Goal: Task Accomplishment & Management: Use online tool/utility

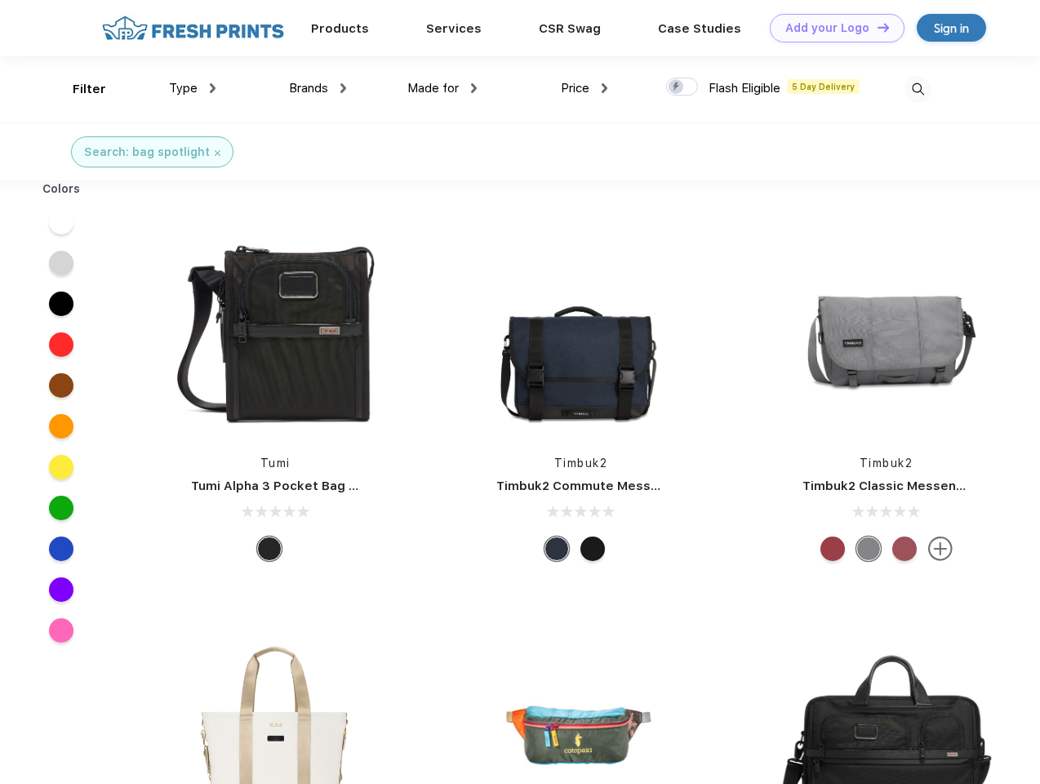
scroll to position [1, 0]
click at [831, 28] on link "Add your Logo Design Tool" at bounding box center [837, 28] width 135 height 29
click at [0, 0] on div "Design Tool" at bounding box center [0, 0] width 0 height 0
click at [876, 27] on link "Add your Logo Design Tool" at bounding box center [837, 28] width 135 height 29
click at [78, 89] on div "Filter" at bounding box center [89, 89] width 33 height 19
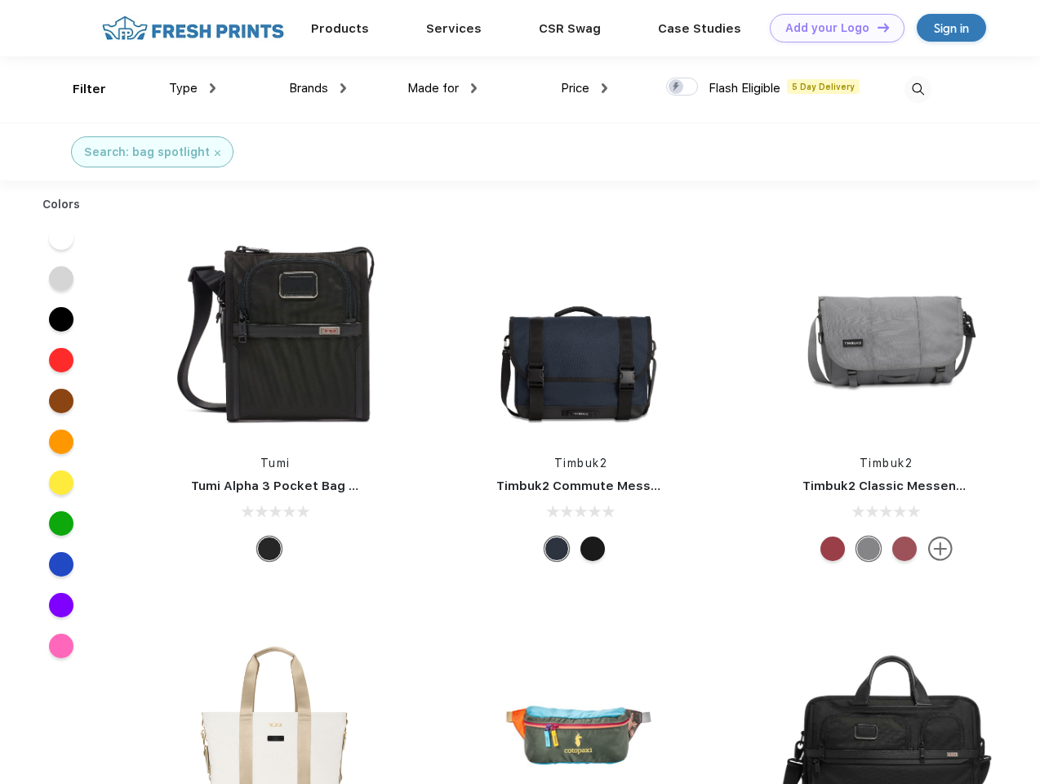
click at [193, 88] on span "Type" at bounding box center [183, 88] width 29 height 15
click at [317, 88] on span "Brands" at bounding box center [308, 88] width 39 height 15
click at [442, 88] on span "Made for" at bounding box center [432, 88] width 51 height 15
click at [584, 88] on span "Price" at bounding box center [575, 88] width 29 height 15
click at [682, 87] on div at bounding box center [682, 87] width 32 height 18
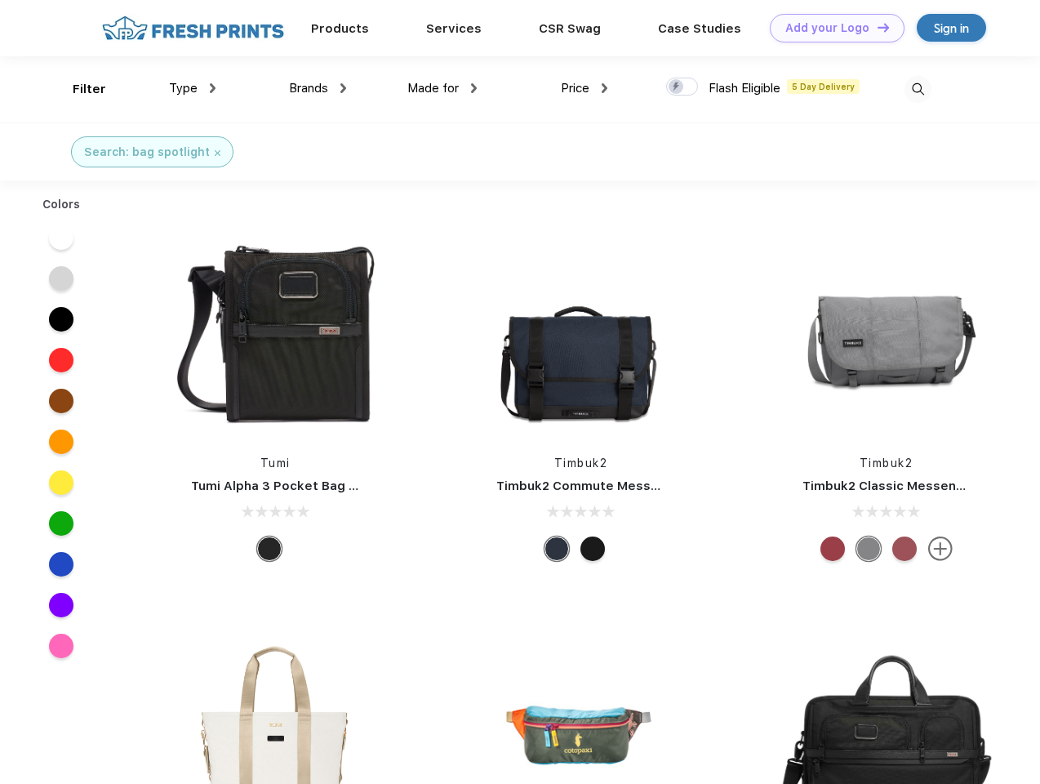
click at [677, 87] on input "checkbox" at bounding box center [671, 82] width 11 height 11
click at [917, 89] on img at bounding box center [917, 89] width 27 height 27
